Goal: Find specific page/section: Find specific page/section

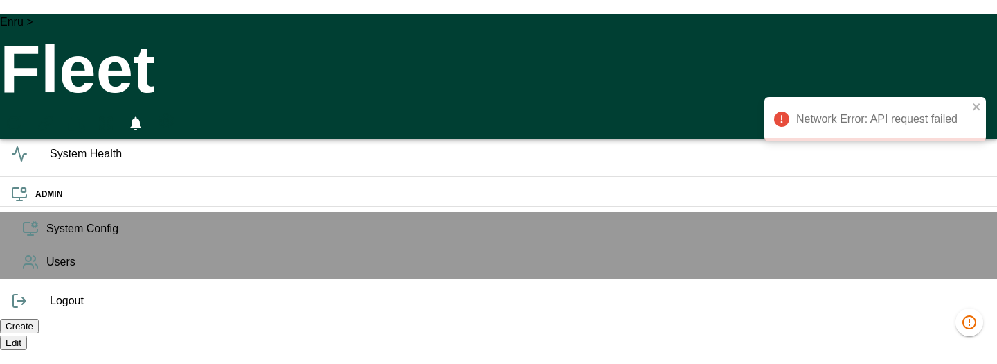
scroll to position [16, 0]
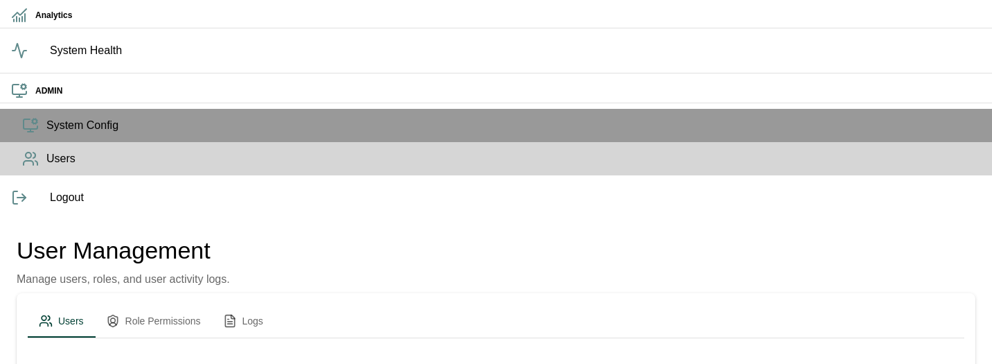
scroll to position [109, 0]
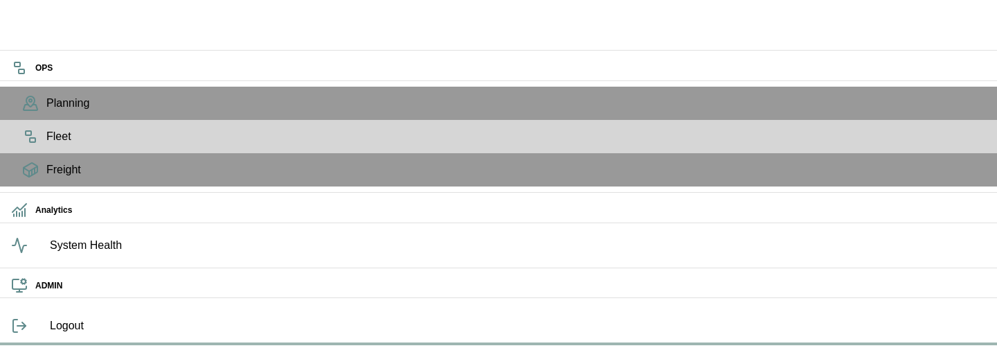
scroll to position [24, 0]
click at [26, 283] on circle at bounding box center [23, 281] width 4 height 4
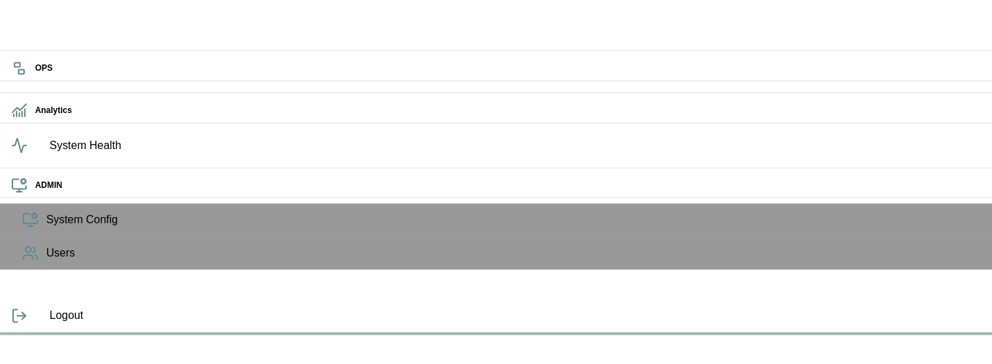
scroll to position [0, 0]
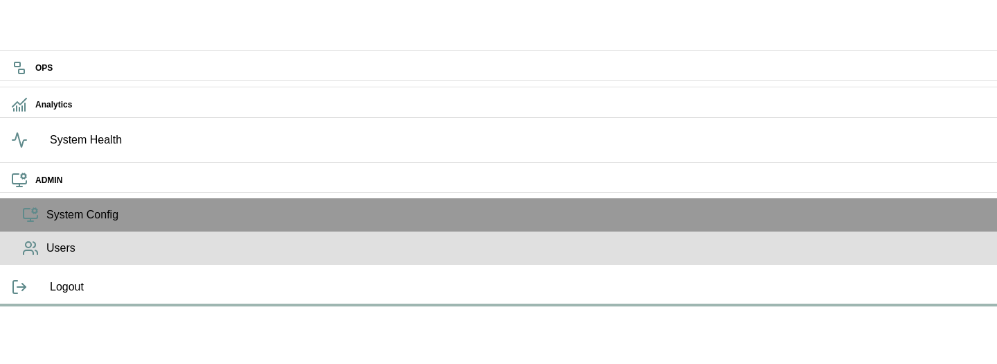
click at [46, 256] on span "Users" at bounding box center [516, 248] width 940 height 17
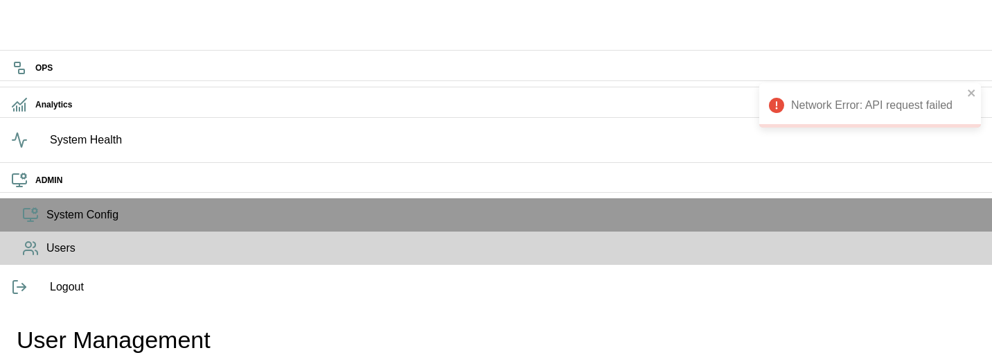
click at [963, 91] on div "Network Error: API request failed" at bounding box center [870, 105] width 222 height 44
click at [964, 91] on div "Network Error: API request failed" at bounding box center [870, 105] width 222 height 44
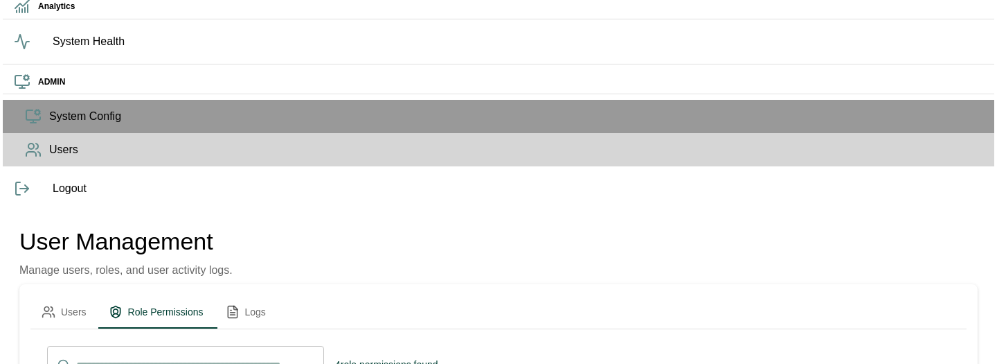
scroll to position [118, 0]
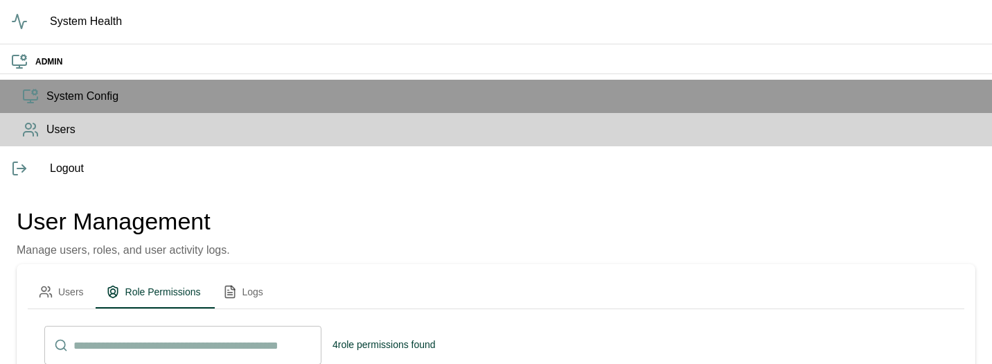
click at [859, 134] on li "Edit" at bounding box center [858, 132] width 71 height 25
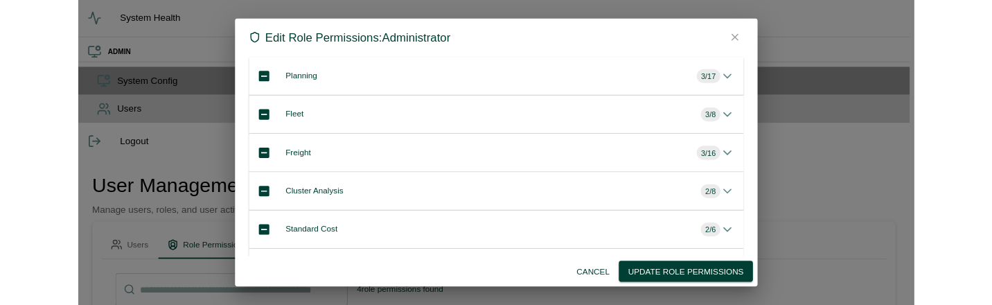
scroll to position [138, 0]
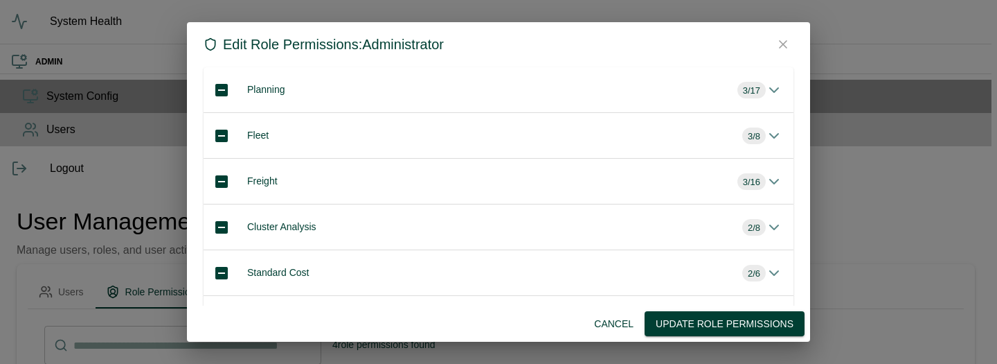
click at [787, 46] on icon "button" at bounding box center [783, 44] width 14 height 14
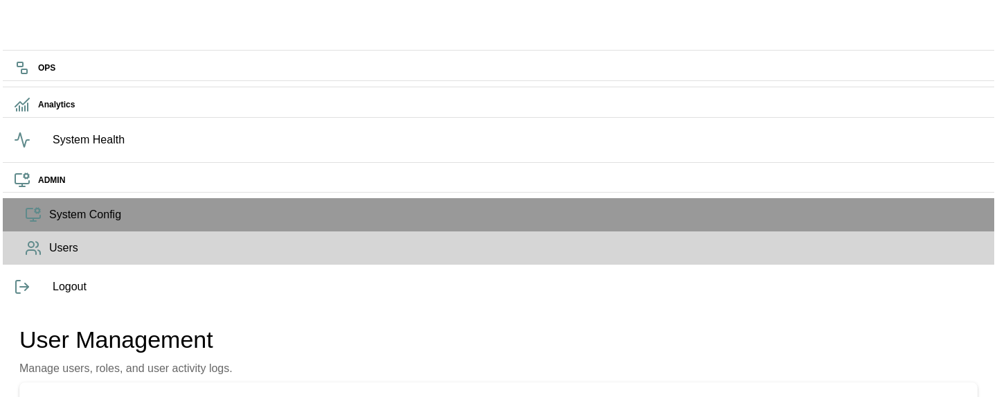
scroll to position [37, 0]
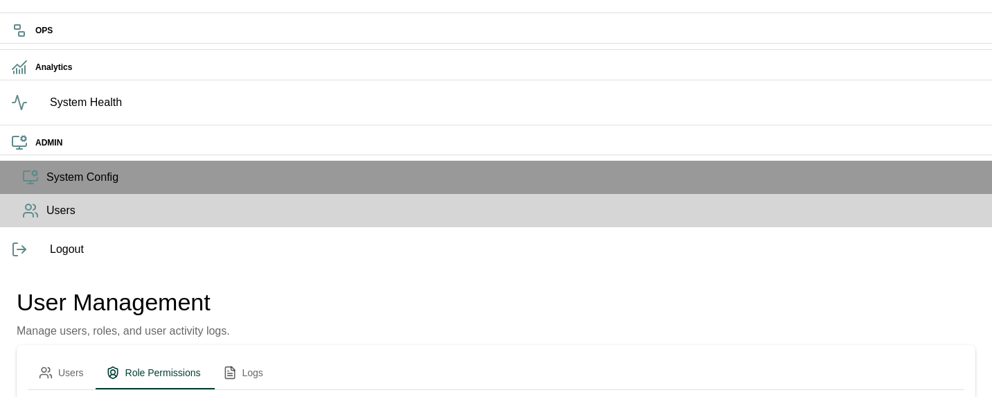
drag, startPoint x: 163, startPoint y: 204, endPoint x: 323, endPoint y: 203, distance: 160.0
click at [859, 259] on li "Edit" at bounding box center [858, 256] width 71 height 25
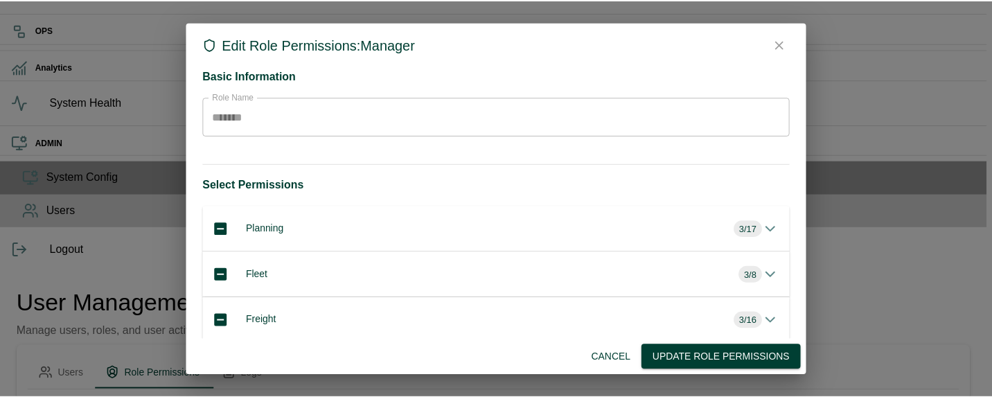
scroll to position [66, 0]
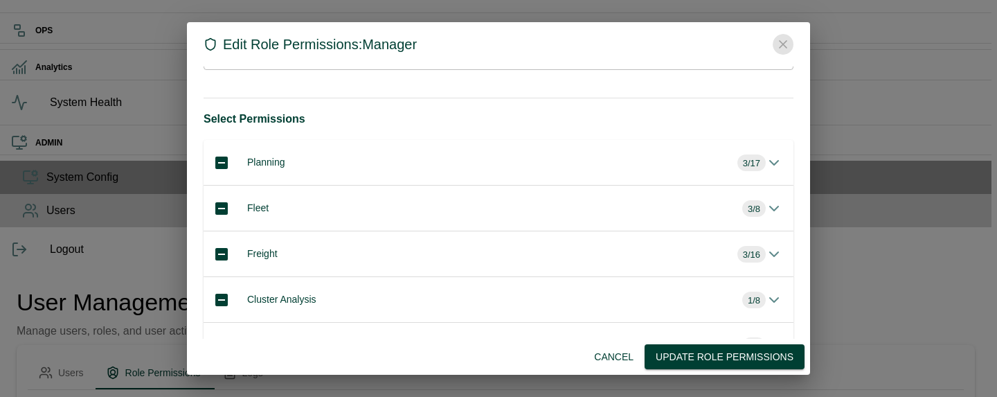
click at [776, 44] on icon "button" at bounding box center [783, 44] width 14 height 14
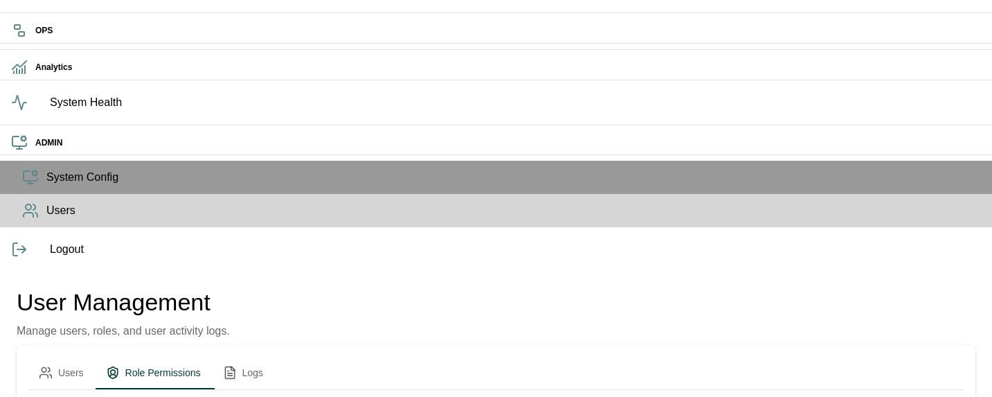
scroll to position [0, 0]
